Goal: Task Accomplishment & Management: Complete application form

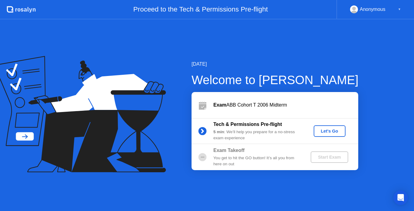
click at [337, 126] on button "Let's Go" at bounding box center [330, 132] width 32 height 12
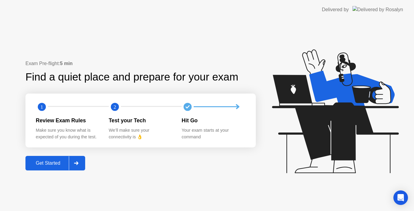
click at [52, 163] on div "Get Started" at bounding box center [48, 163] width 42 height 5
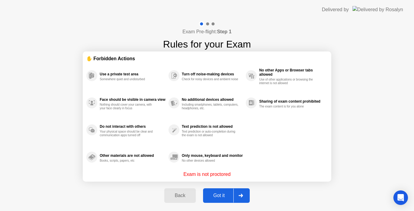
click at [214, 193] on div "Got it" at bounding box center [219, 195] width 29 height 5
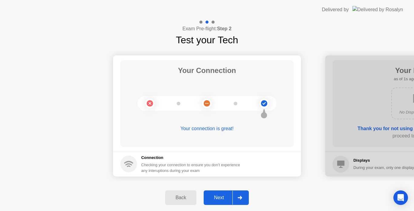
click at [214, 193] on button "Next" at bounding box center [226, 198] width 45 height 15
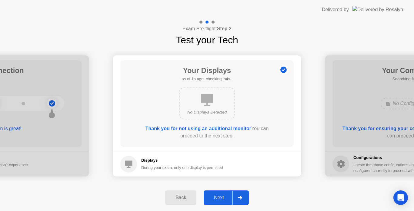
click at [214, 193] on button "Next" at bounding box center [226, 198] width 45 height 15
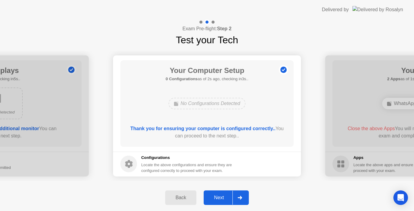
click at [223, 192] on button "Next" at bounding box center [226, 198] width 45 height 15
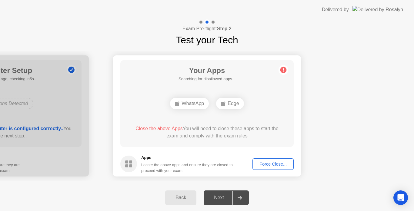
click at [263, 162] on div "Force Close..." at bounding box center [273, 164] width 37 height 5
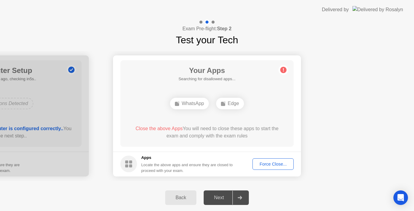
click at [278, 162] on div "Force Close..." at bounding box center [273, 164] width 37 height 5
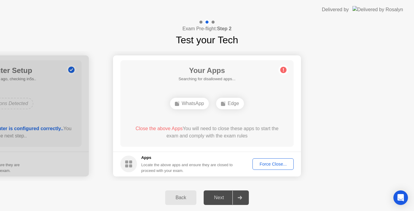
click at [271, 167] on div "Force Close..." at bounding box center [273, 164] width 37 height 5
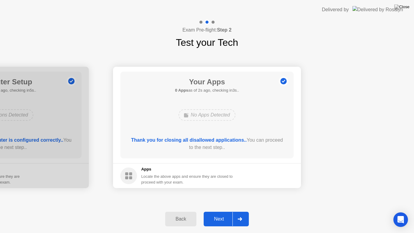
click at [224, 211] on div "Next" at bounding box center [219, 218] width 27 height 5
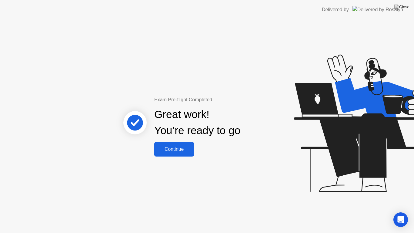
click at [176, 154] on button "Continue" at bounding box center [174, 149] width 40 height 15
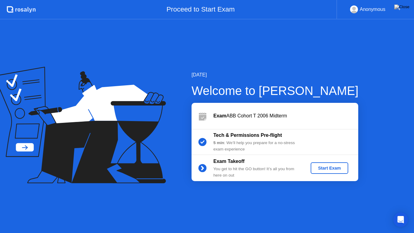
click at [317, 170] on div "Start Exam" at bounding box center [329, 168] width 32 height 5
